Goal: Go to known website: Go to known website

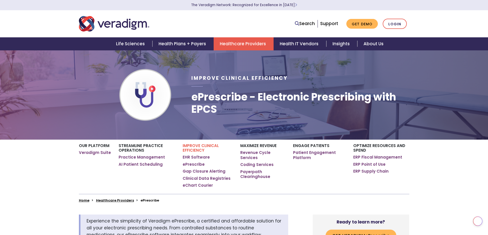
click at [398, 21] on link "Login" at bounding box center [395, 24] width 24 height 10
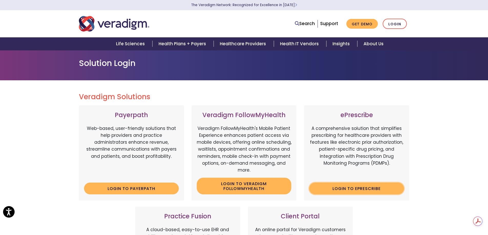
click at [351, 187] on link "Login to ePrescribe" at bounding box center [356, 189] width 95 height 12
click at [357, 188] on link "Login to ePrescribe" at bounding box center [356, 189] width 95 height 12
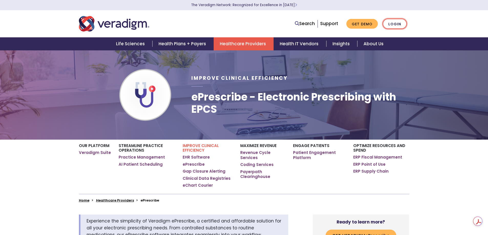
click at [401, 21] on link "Login" at bounding box center [395, 24] width 24 height 10
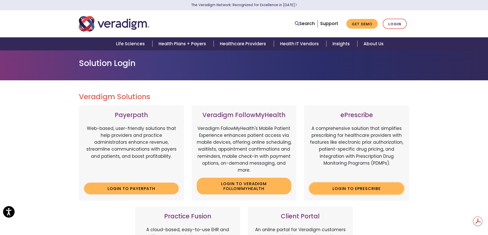
click at [373, 187] on link "Login to ePrescribe" at bounding box center [356, 189] width 95 height 12
